Goal: Task Accomplishment & Management: Use online tool/utility

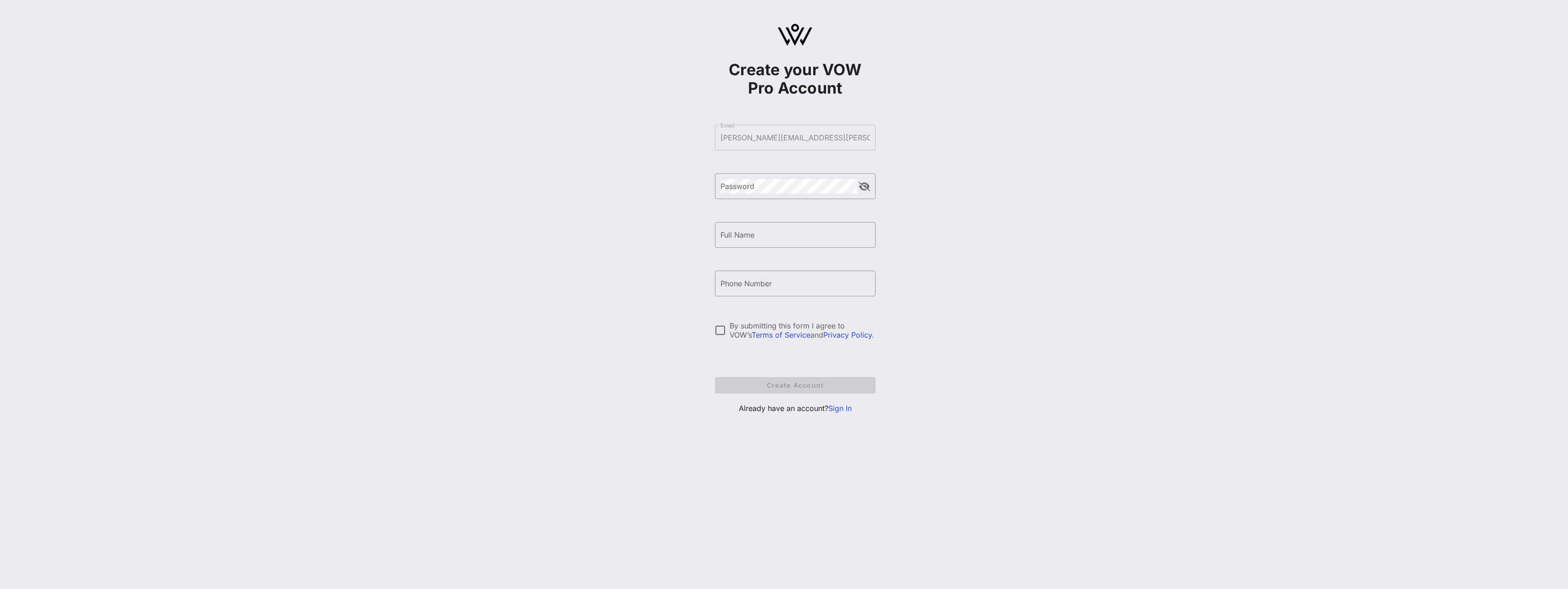
click at [694, 368] on link "Sign In" at bounding box center [840, 408] width 23 height 9
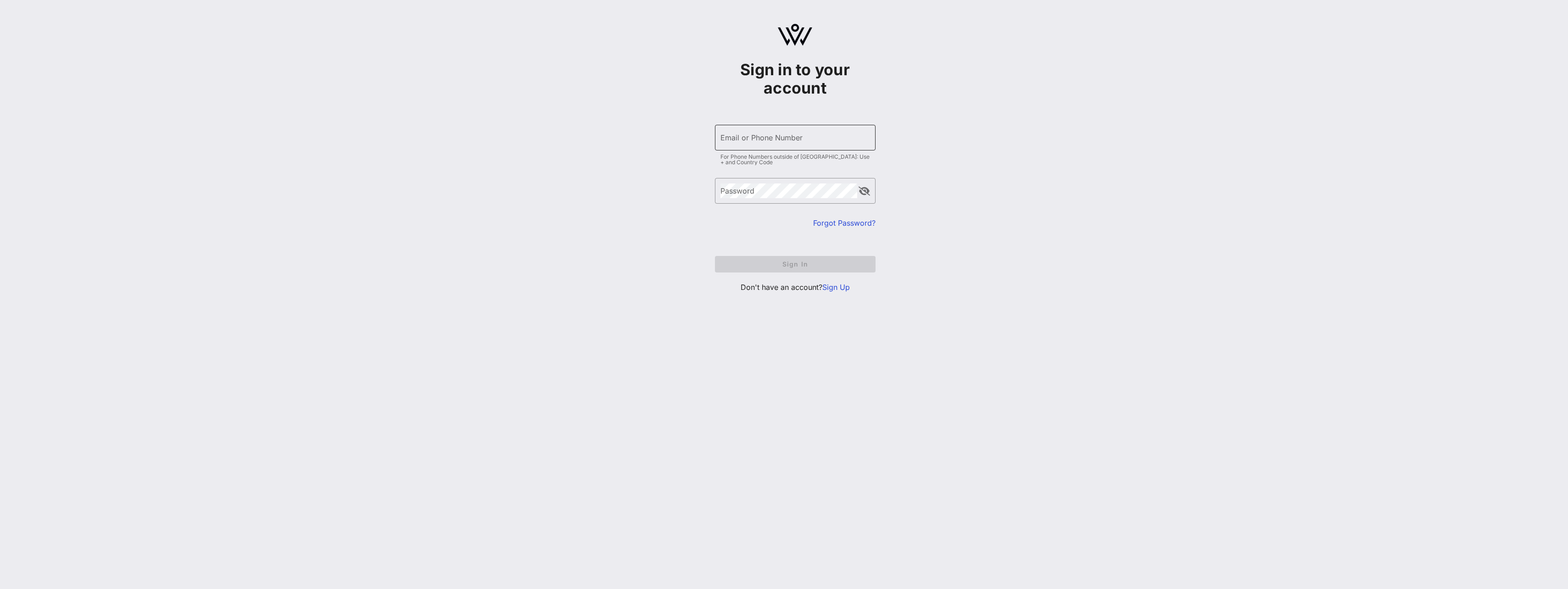
click at [694, 139] on input "Email or Phone Number" at bounding box center [796, 138] width 150 height 15
type input "[PERSON_NAME][EMAIL_ADDRESS][PERSON_NAME][DOMAIN_NAME]"
click at [694, 256] on button "Sign In" at bounding box center [796, 264] width 161 height 16
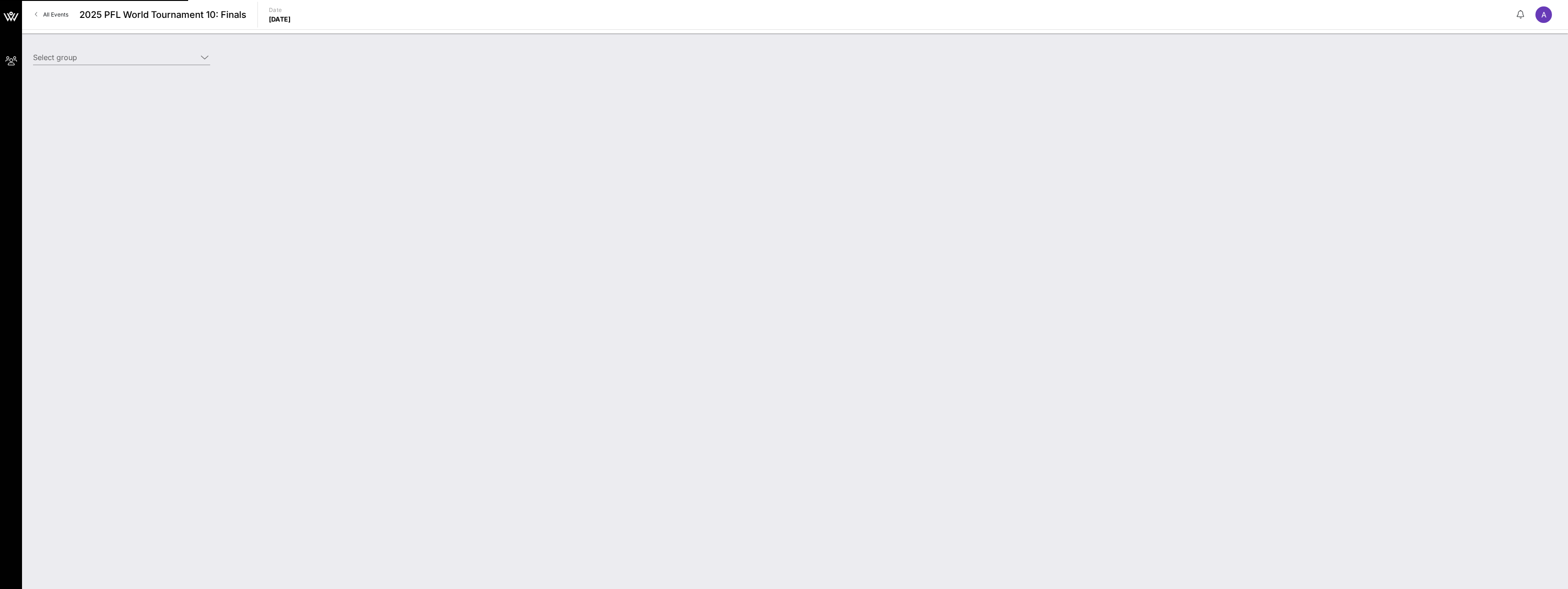
type input "[PERSON_NAME] (DD/PM) [[PERSON_NAME], [PERSON_NAME][EMAIL_ADDRESS][PERSON_NAME]…"
